Goal: Use online tool/utility

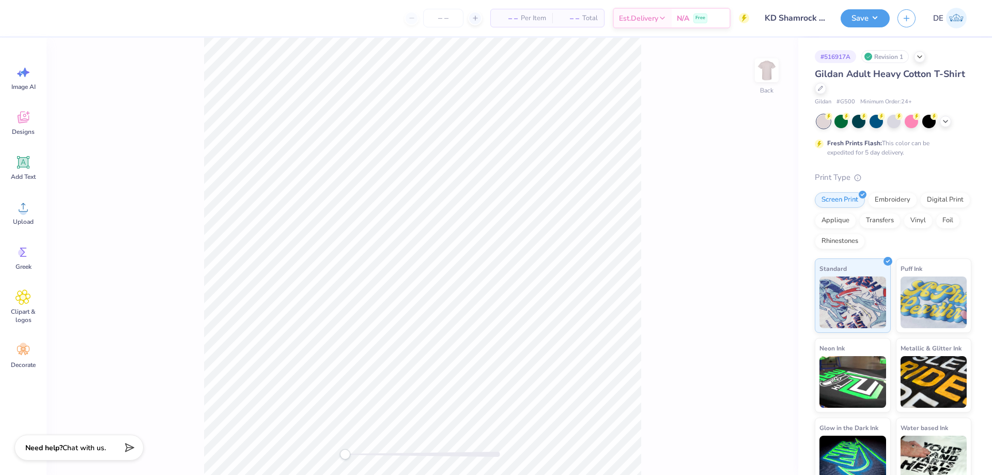
click at [23, 209] on icon at bounding box center [23, 207] width 9 height 9
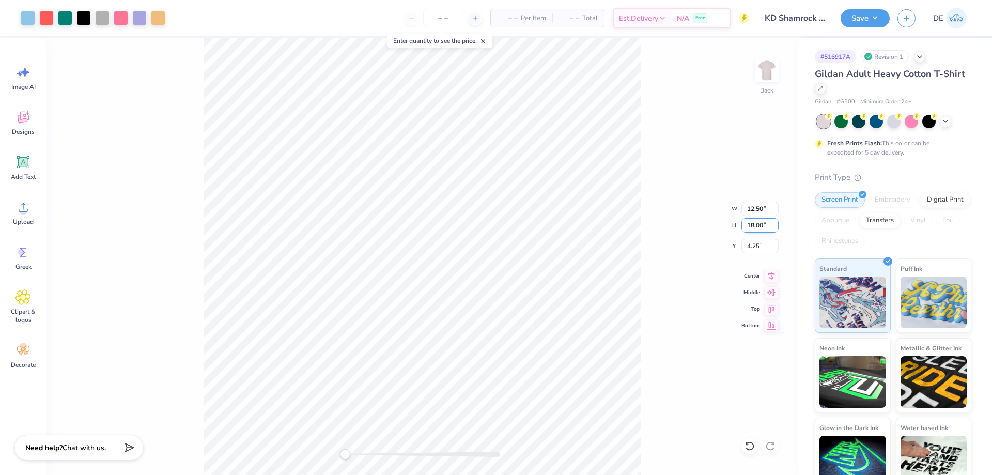
click at [757, 228] on input "18.00" at bounding box center [760, 225] width 37 height 14
type input "15"
click at [756, 248] on input "4.25" at bounding box center [760, 246] width 37 height 14
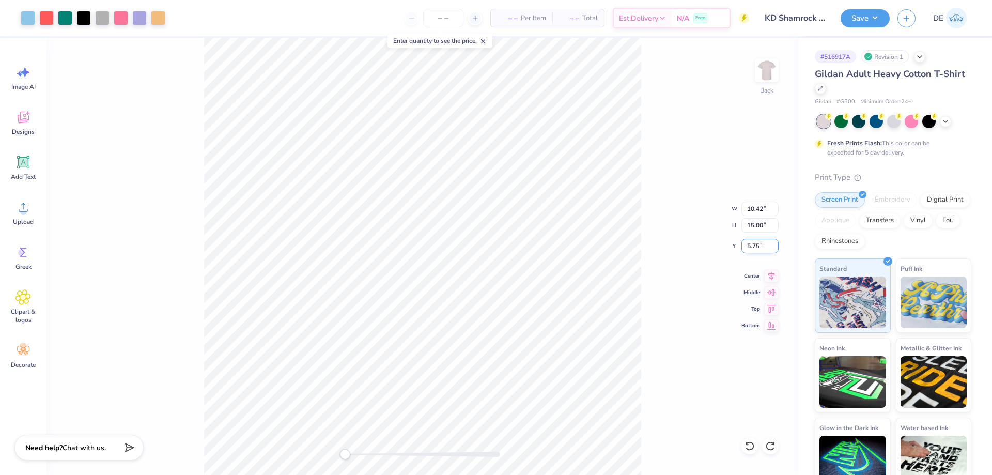
click at [754, 246] on input "5.75" at bounding box center [760, 246] width 37 height 14
type input "3"
click at [861, 24] on button "Save" at bounding box center [865, 17] width 49 height 18
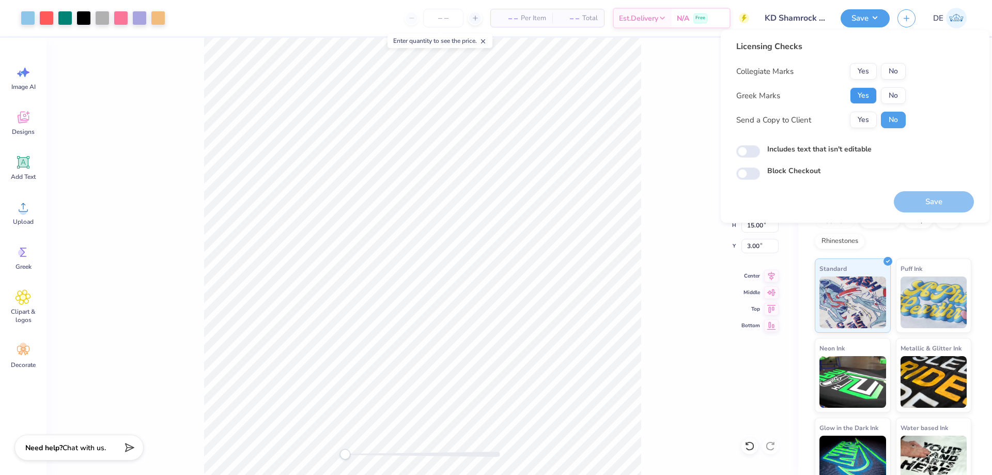
click at [867, 98] on button "Yes" at bounding box center [863, 95] width 27 height 17
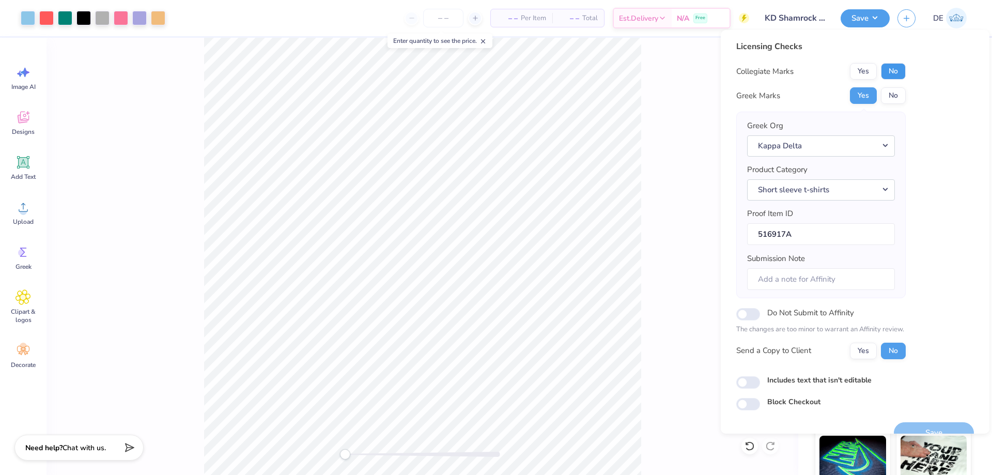
click at [900, 69] on button "No" at bounding box center [893, 71] width 25 height 17
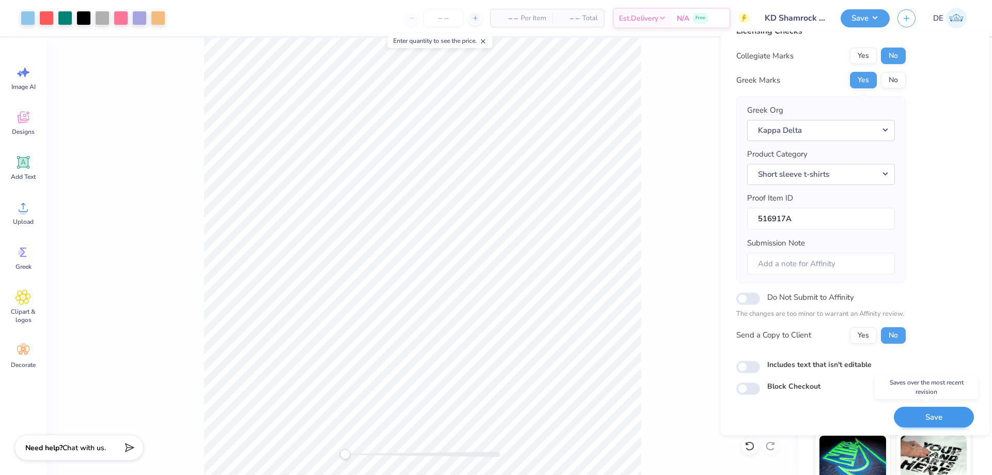
scroll to position [20, 0]
click at [932, 406] on button "Save" at bounding box center [934, 414] width 80 height 21
